Goal: Navigation & Orientation: Find specific page/section

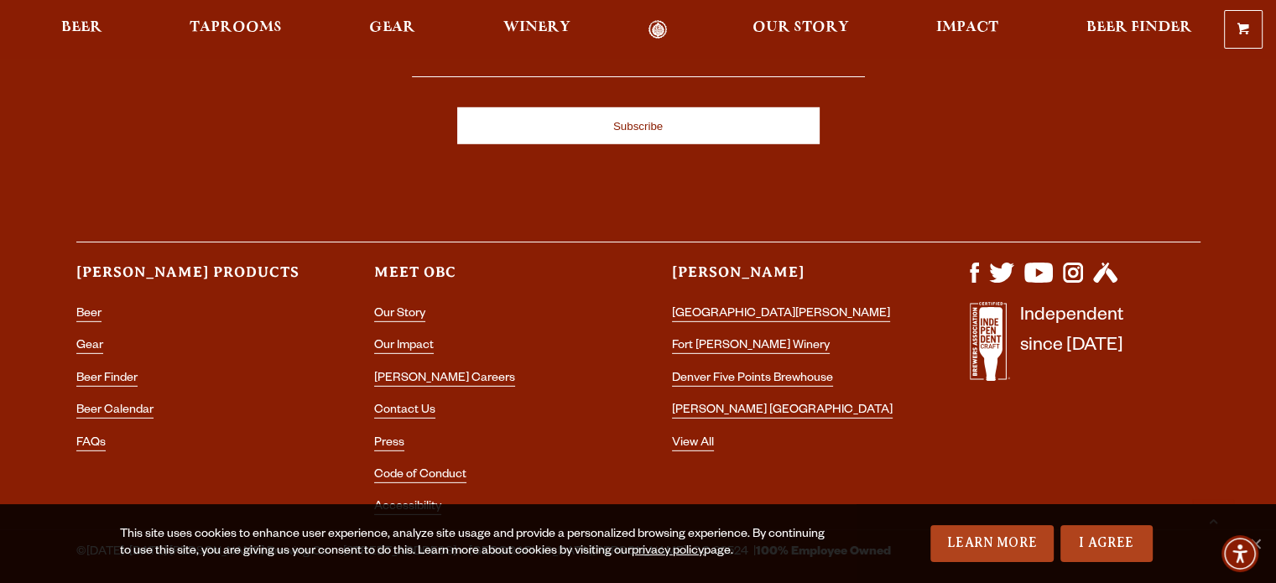
scroll to position [5009, 0]
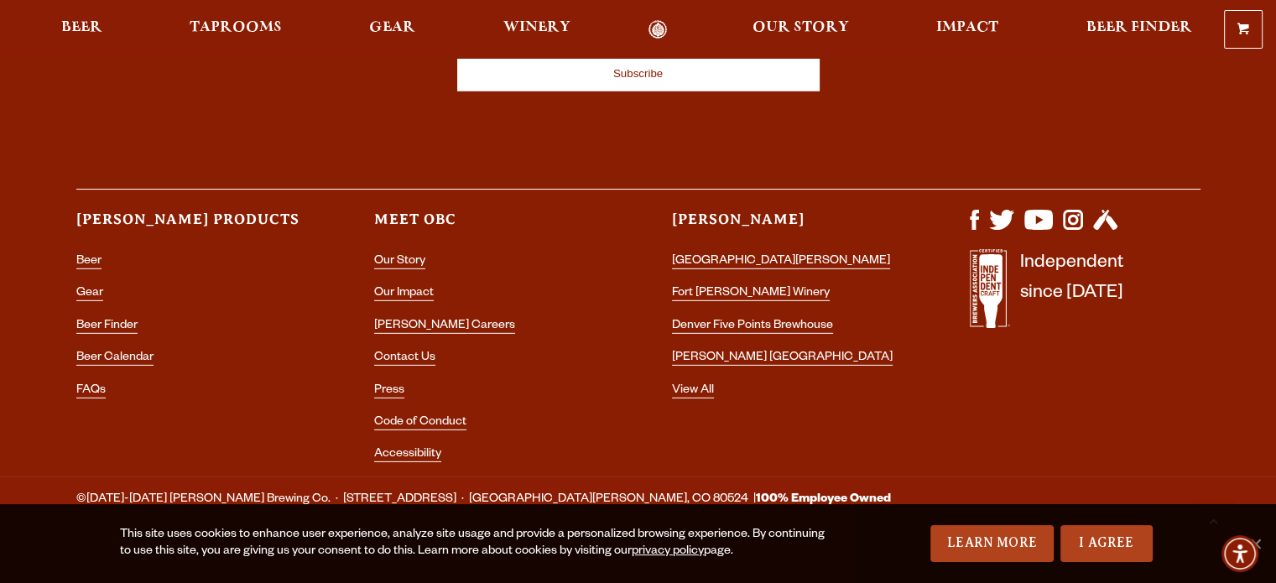
click at [227, 14] on div "0 Shopping Cart No products in the cart. Beer Taprooms Gear Winery Our Story Im…" at bounding box center [638, 29] width 1276 height 39
click at [221, 32] on span "Taprooms" at bounding box center [236, 27] width 92 height 13
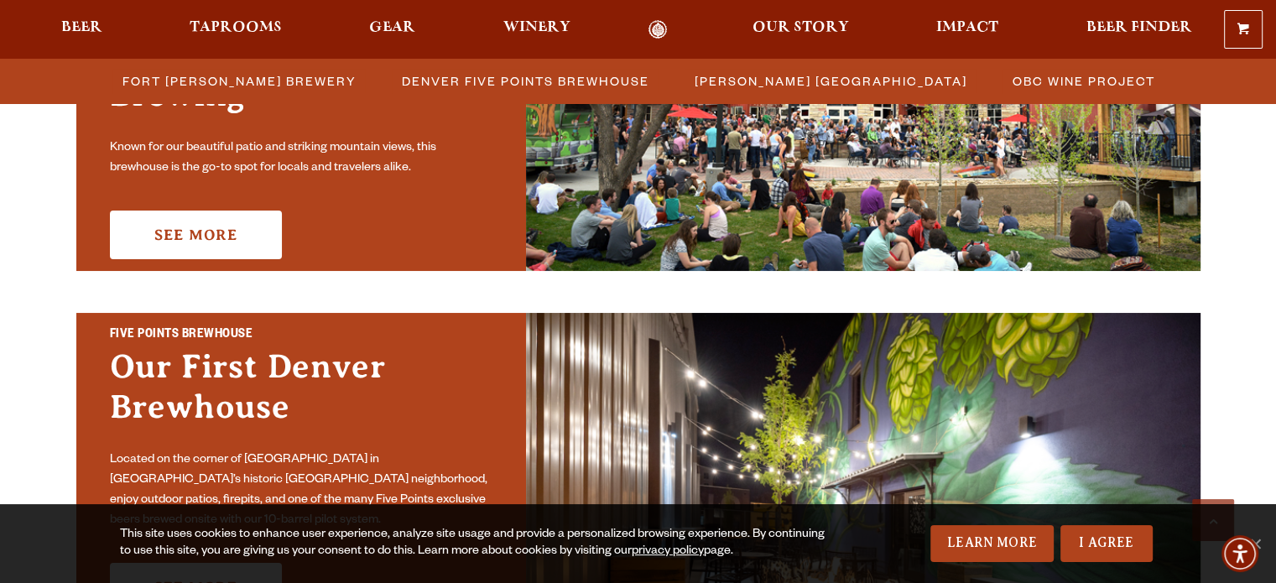
scroll to position [671, 0]
click at [1076, 552] on link "I Agree" at bounding box center [1107, 543] width 92 height 37
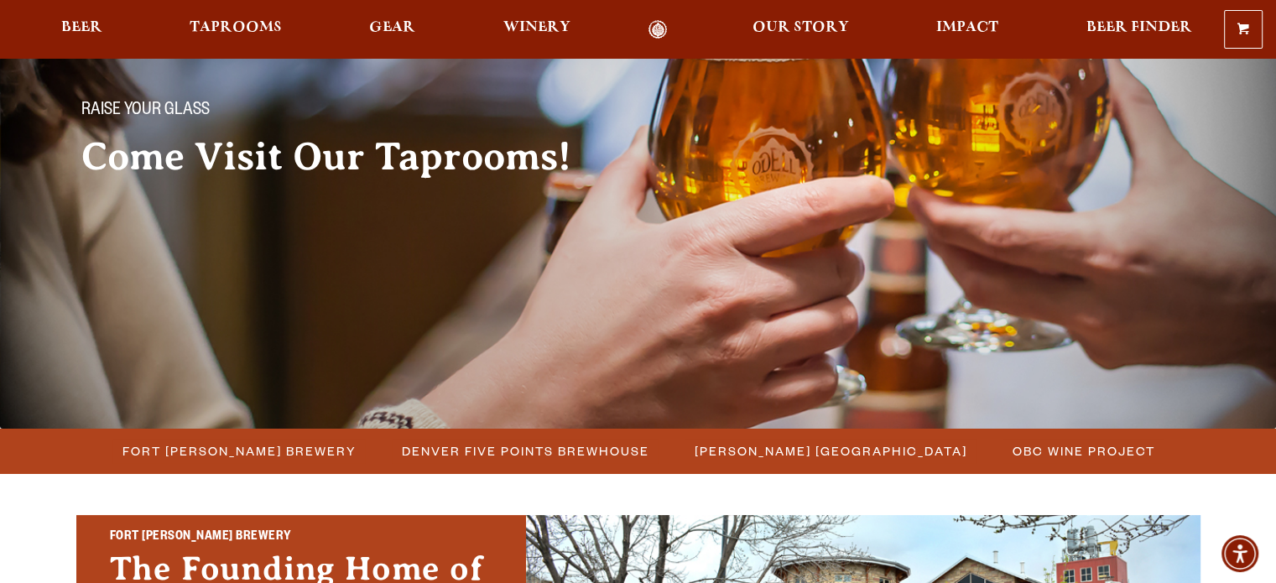
scroll to position [0, 0]
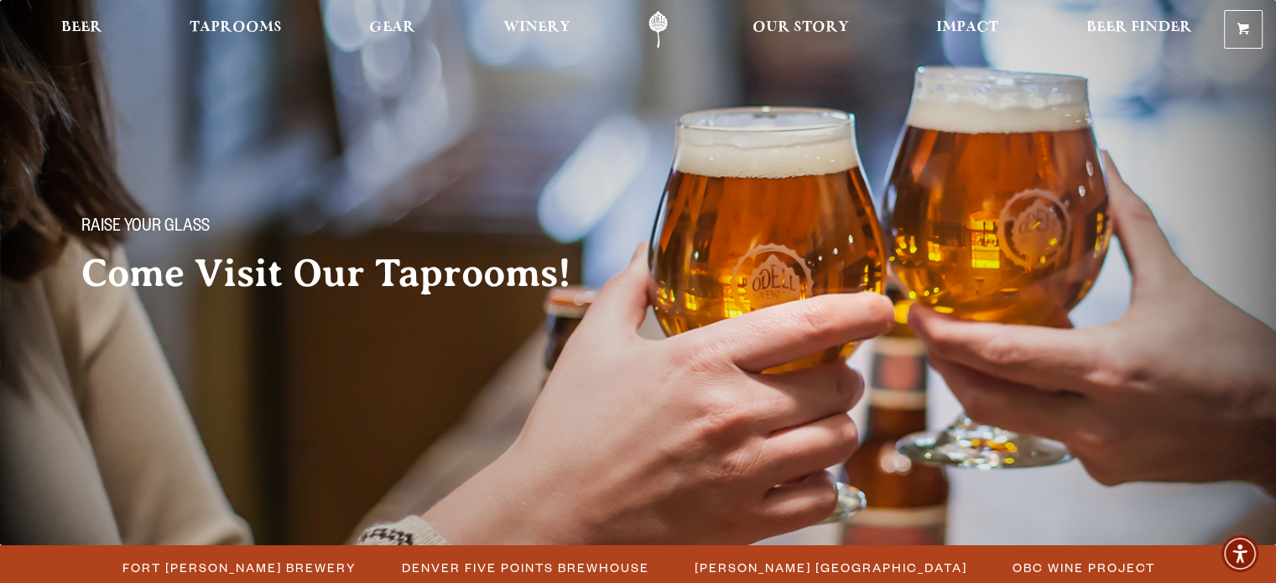
click at [658, 29] on link "Odell Home" at bounding box center [658, 30] width 63 height 38
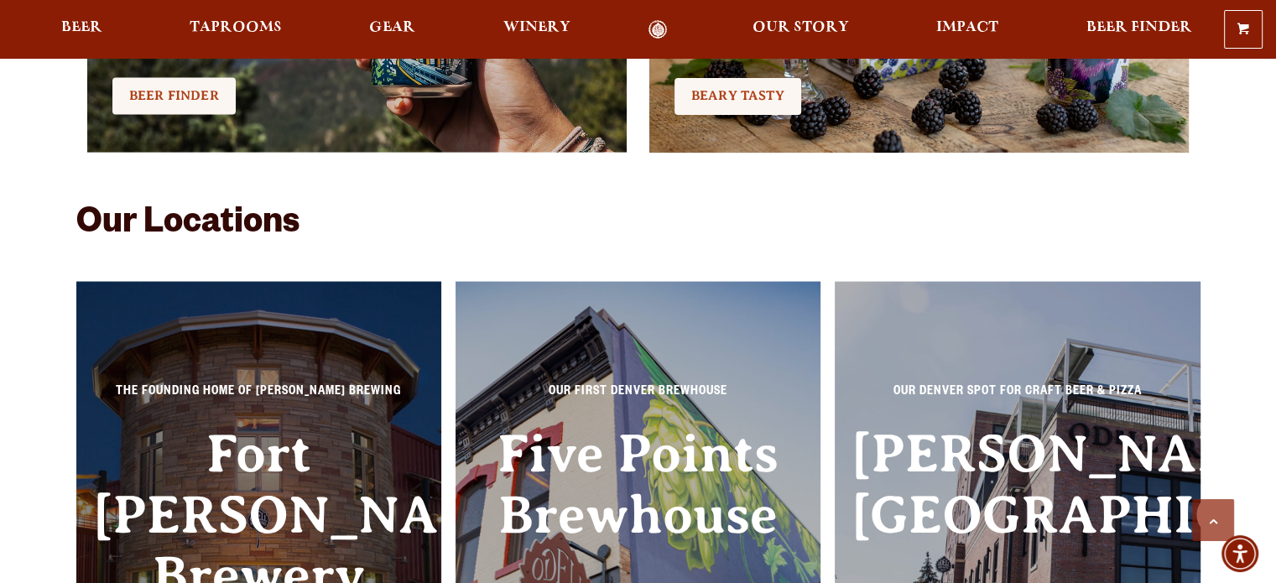
scroll to position [3501, 0]
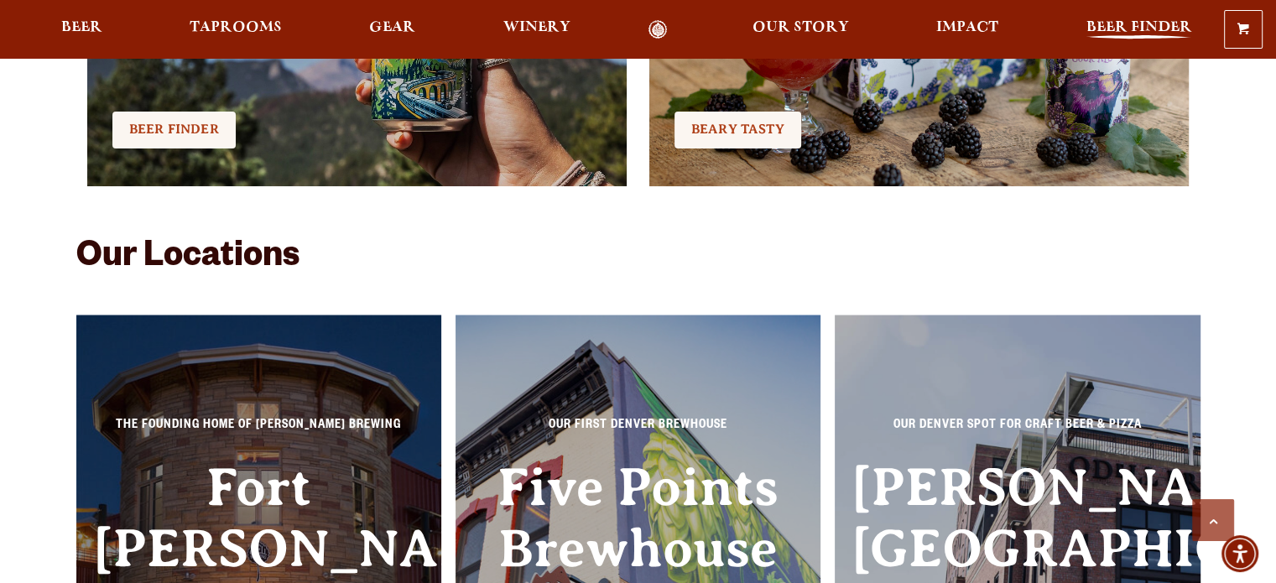
click at [1125, 33] on span "Beer Finder" at bounding box center [1139, 27] width 106 height 13
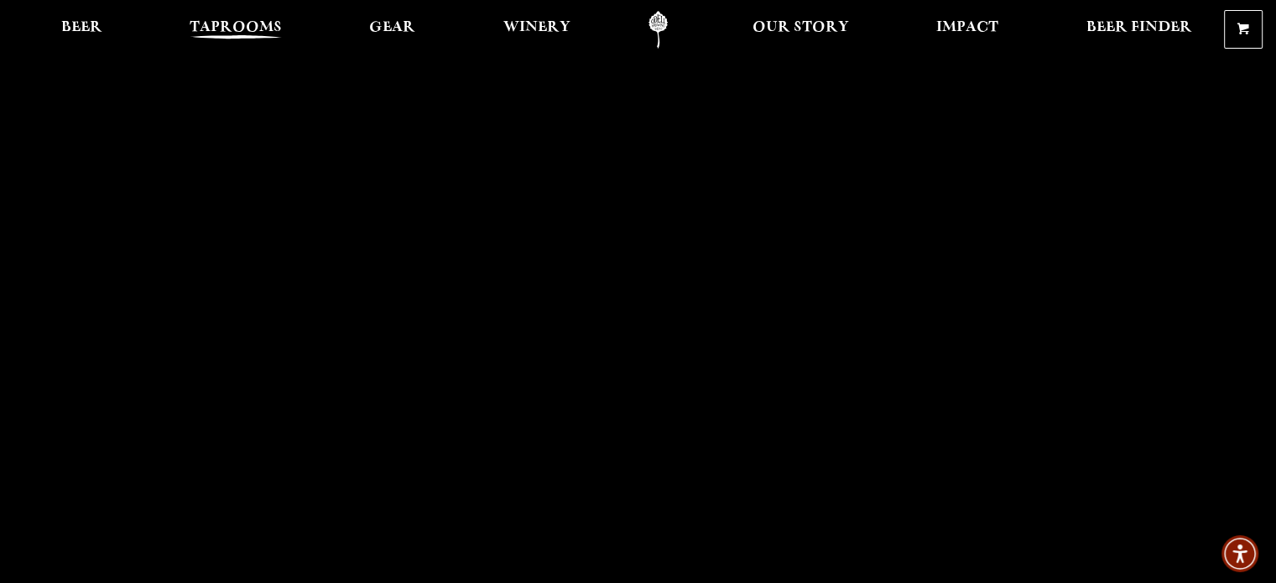
click at [261, 29] on span "Taprooms" at bounding box center [236, 27] width 92 height 13
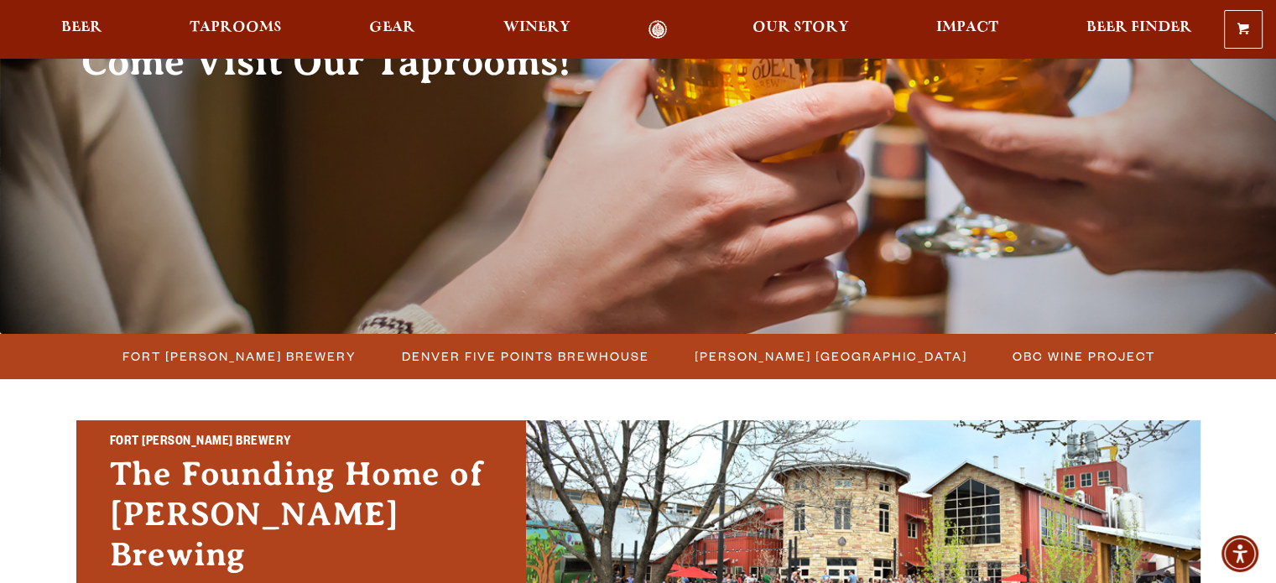
scroll to position [213, 0]
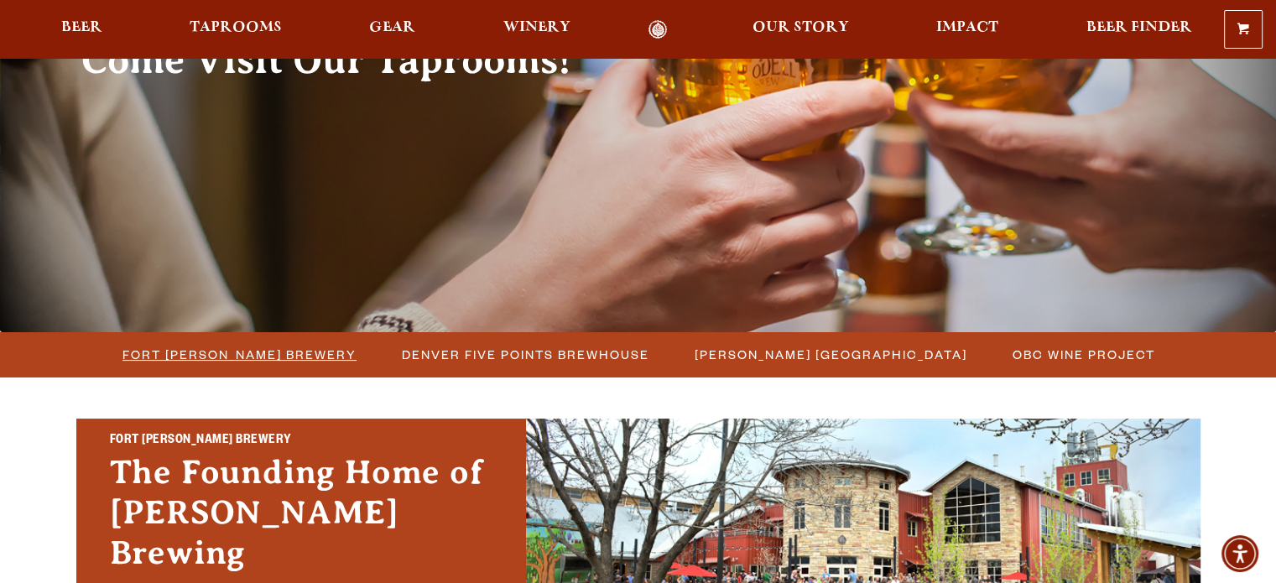
click at [274, 351] on span "Fort [PERSON_NAME] Brewery" at bounding box center [240, 354] width 234 height 24
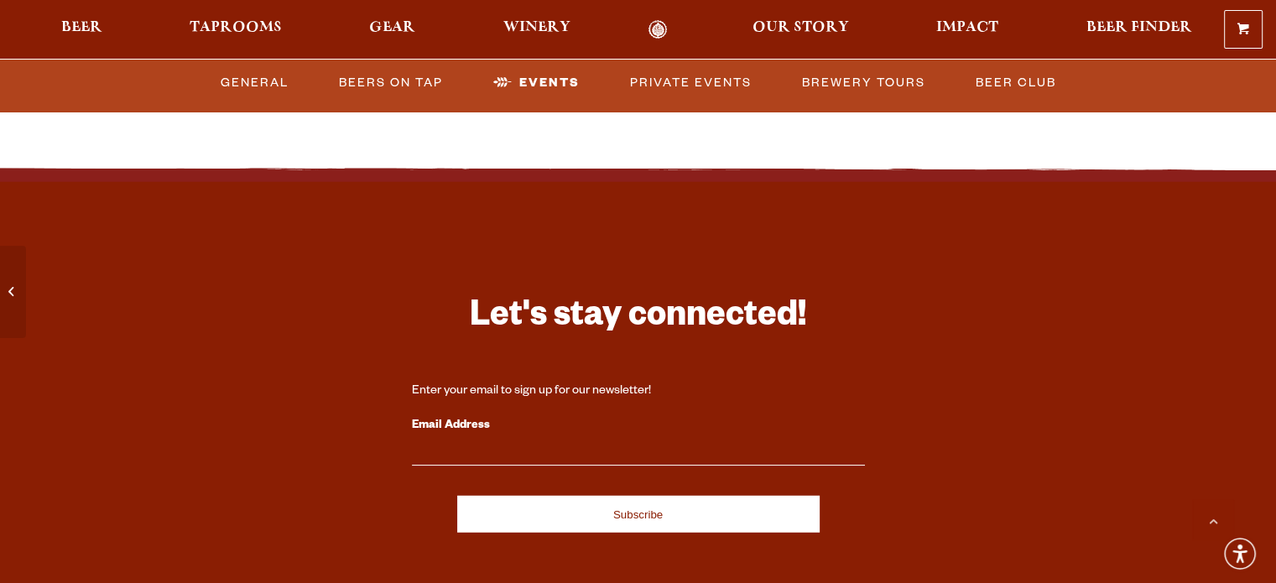
scroll to position [4741, 0]
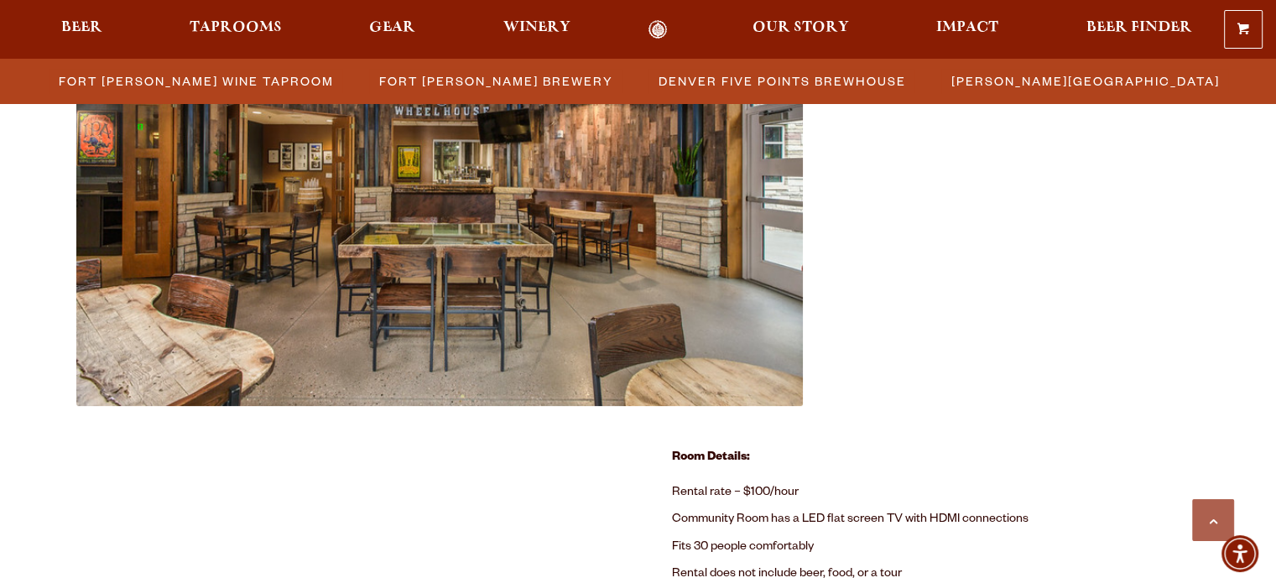
scroll to position [852, 0]
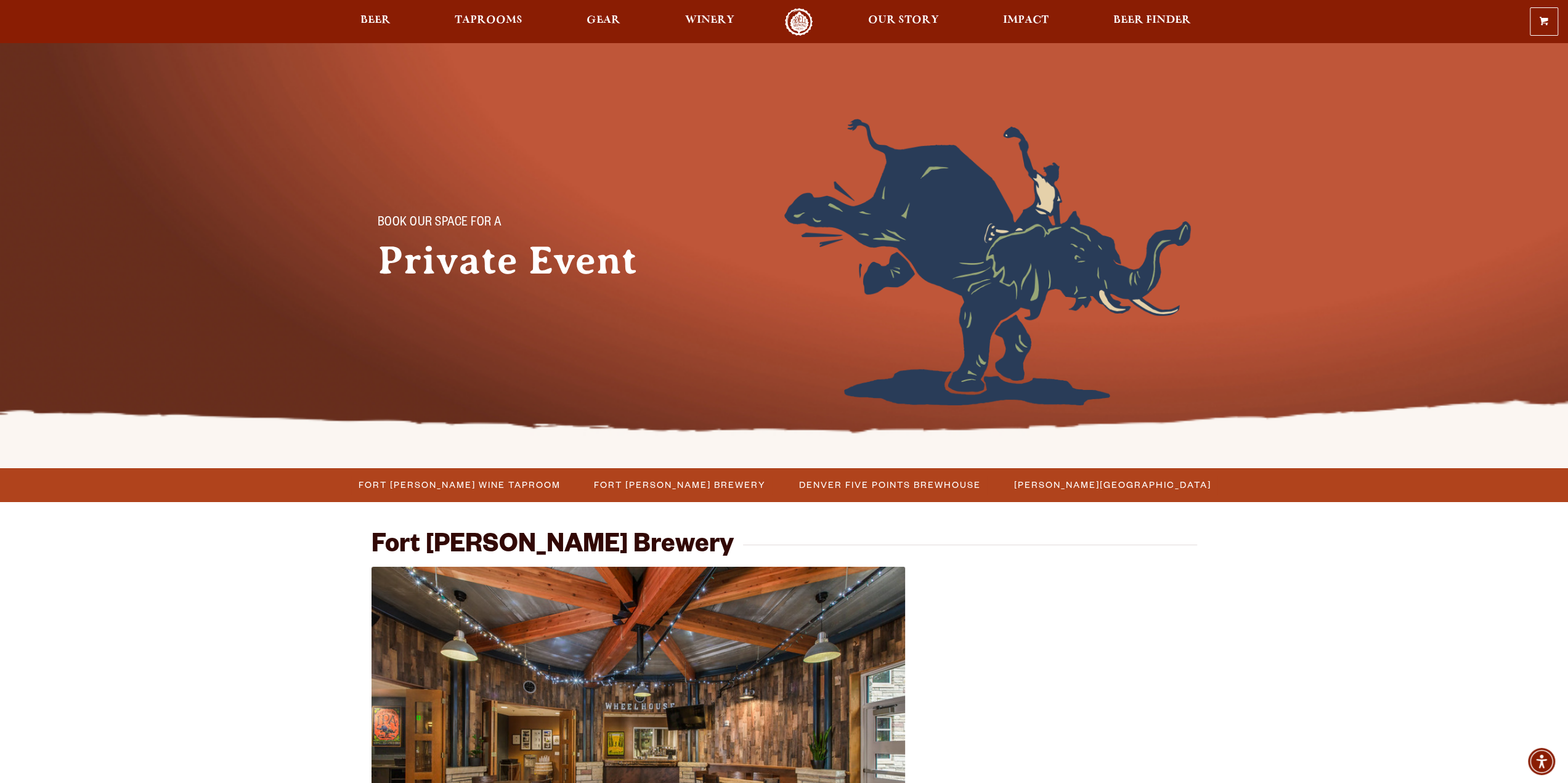
scroll to position [0, 0]
